Goal: Check status: Check status

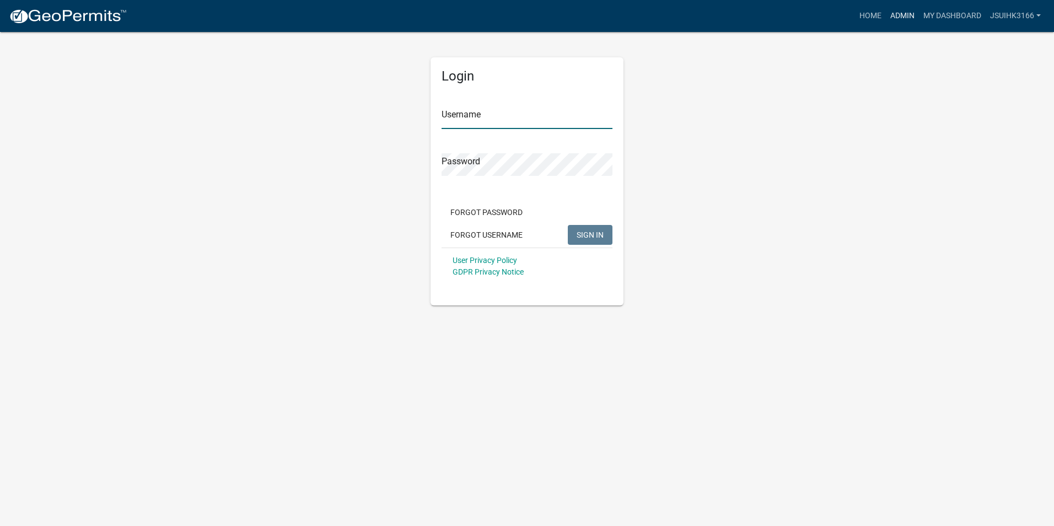
type input "Jsuihk3166"
click at [896, 18] on link "Admin" at bounding box center [902, 16] width 33 height 21
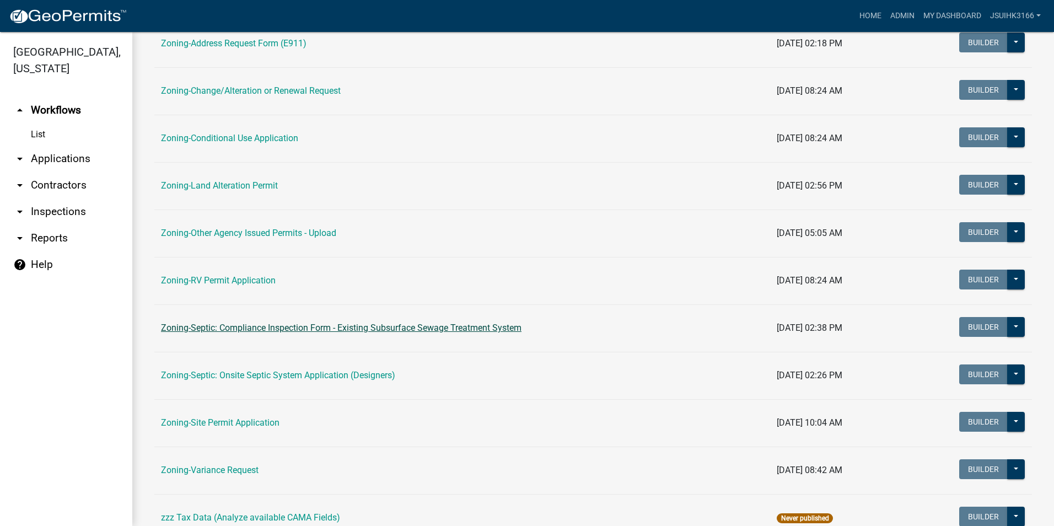
scroll to position [276, 0]
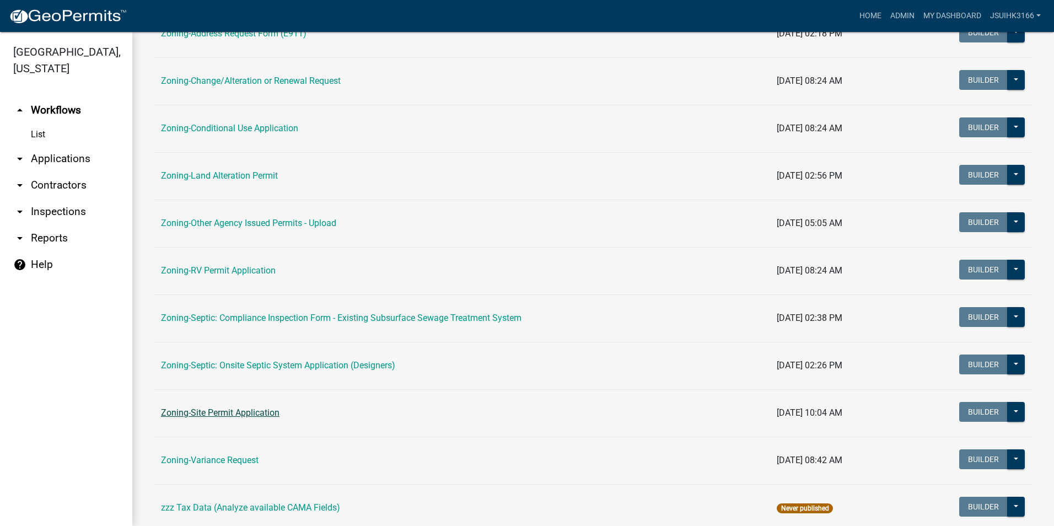
click at [219, 417] on link "Zoning-Site Permit Application" at bounding box center [220, 412] width 119 height 10
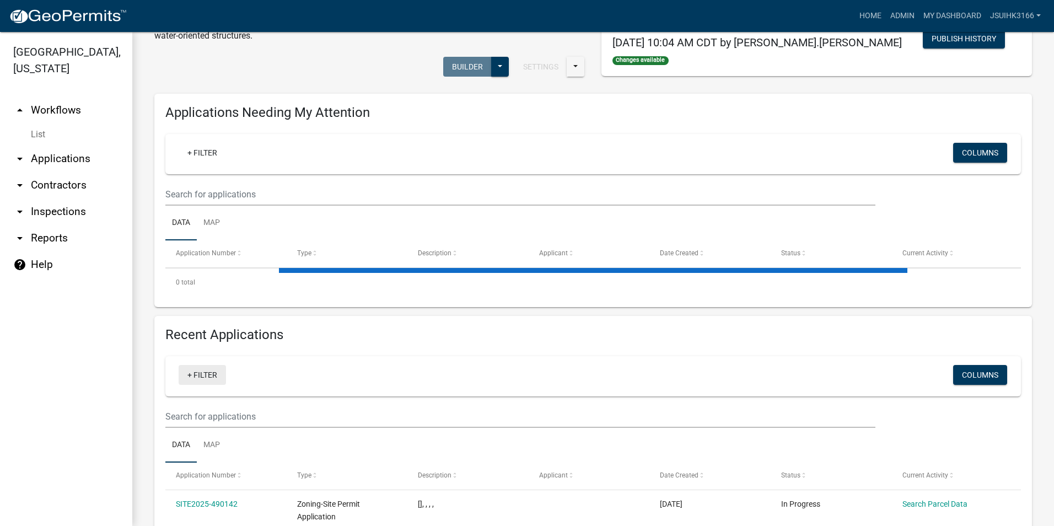
scroll to position [113, 0]
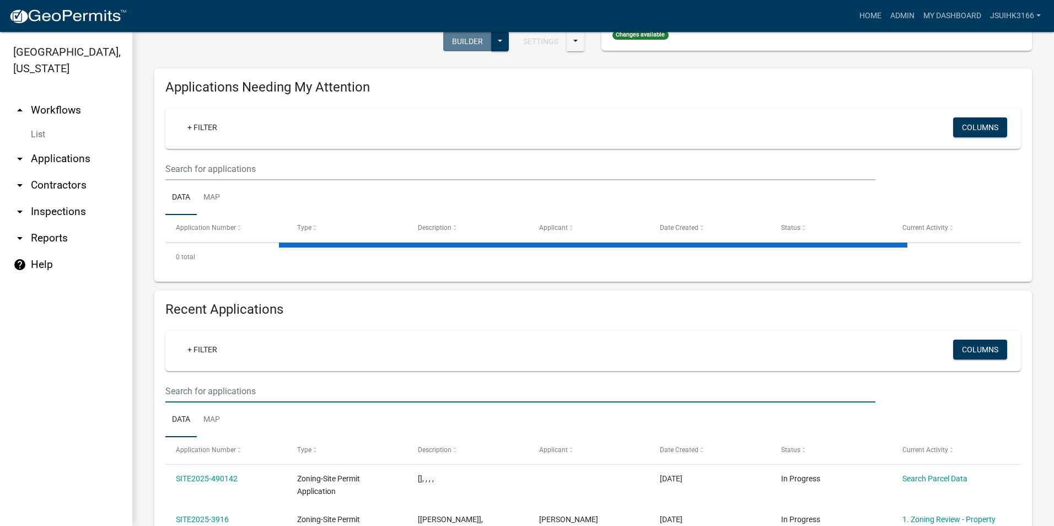
click at [212, 395] on input "text" at bounding box center [520, 391] width 710 height 23
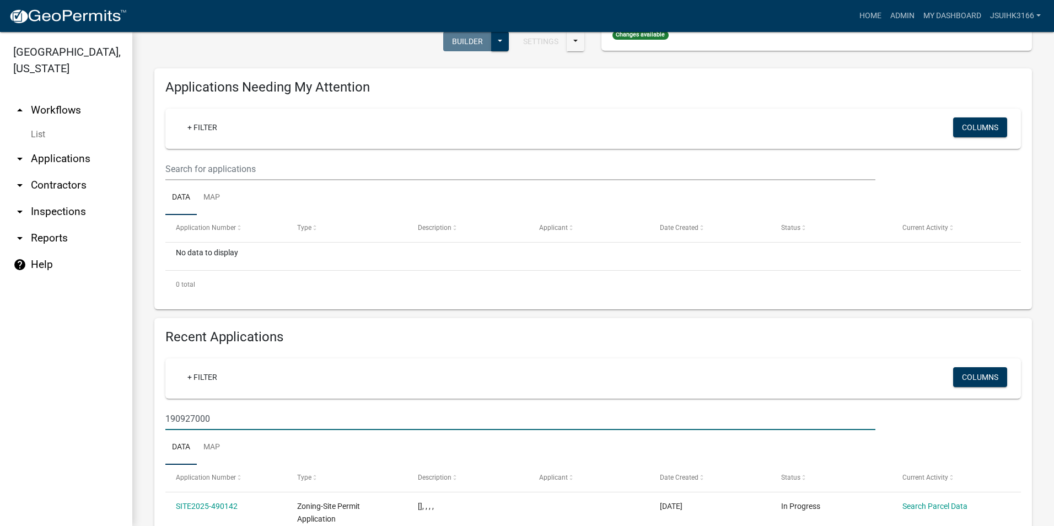
type input "190927000"
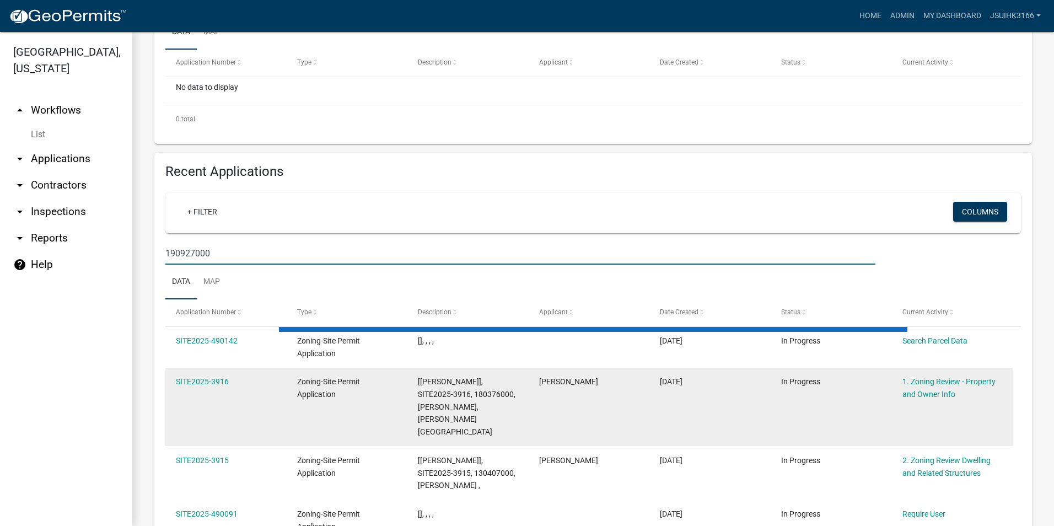
scroll to position [209, 0]
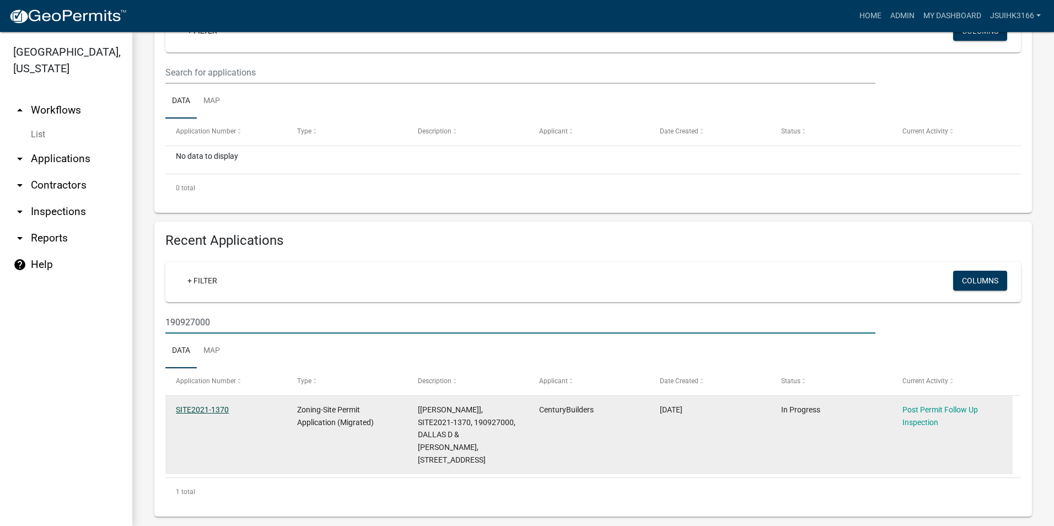
click at [203, 409] on link "SITE2021-1370" at bounding box center [202, 409] width 53 height 9
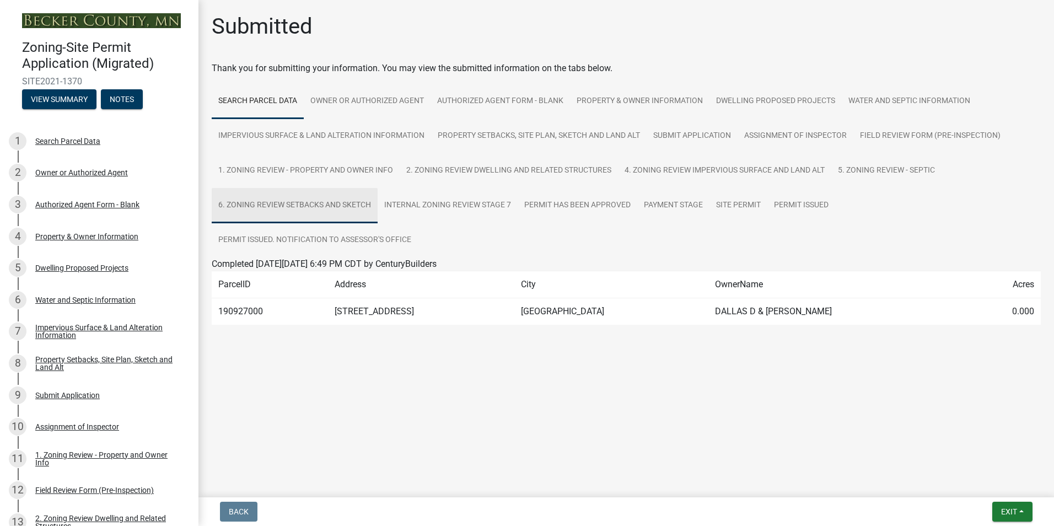
click at [310, 202] on link "6. Zoning Review Setbacks and Sketch" at bounding box center [295, 205] width 166 height 35
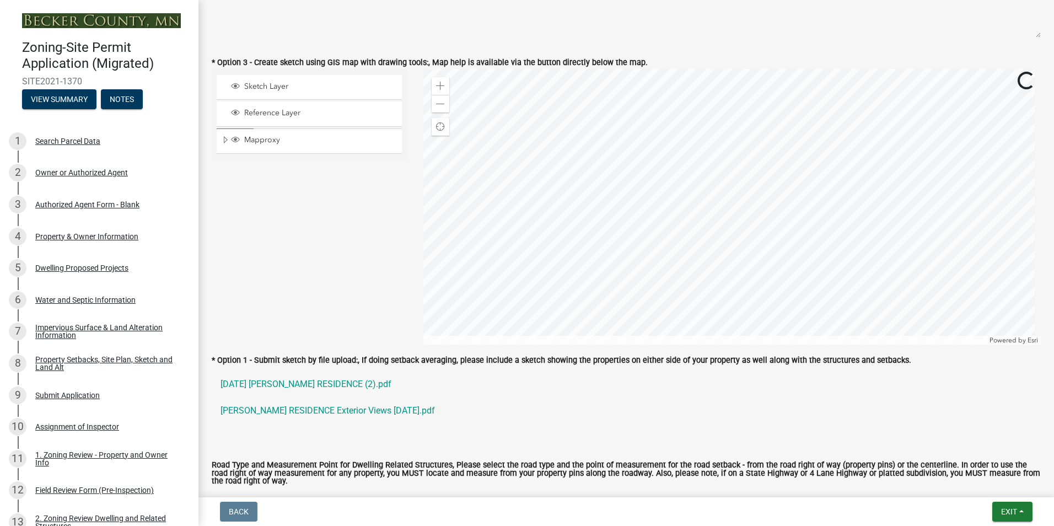
scroll to position [827, 0]
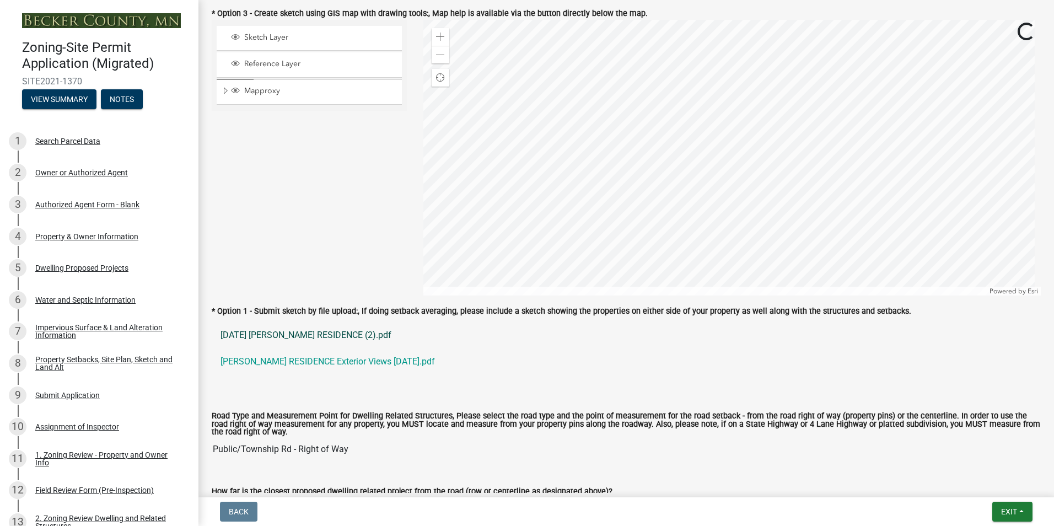
click at [303, 335] on link "[DATE] [PERSON_NAME] RESIDENCE (2).pdf" at bounding box center [626, 335] width 829 height 26
click at [305, 368] on link "[PERSON_NAME] RESIDENCE Exterior Views [DATE].pdf" at bounding box center [626, 361] width 829 height 26
